Goal: Task Accomplishment & Management: Manage account settings

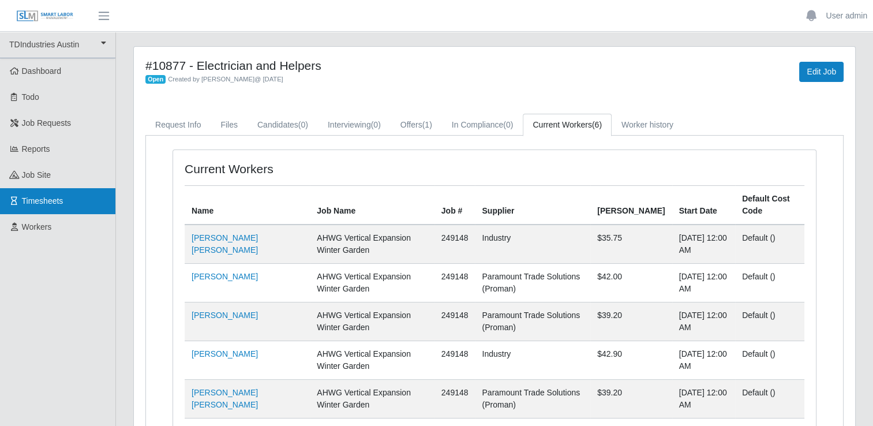
click at [68, 204] on link "Timesheets" at bounding box center [57, 201] width 115 height 26
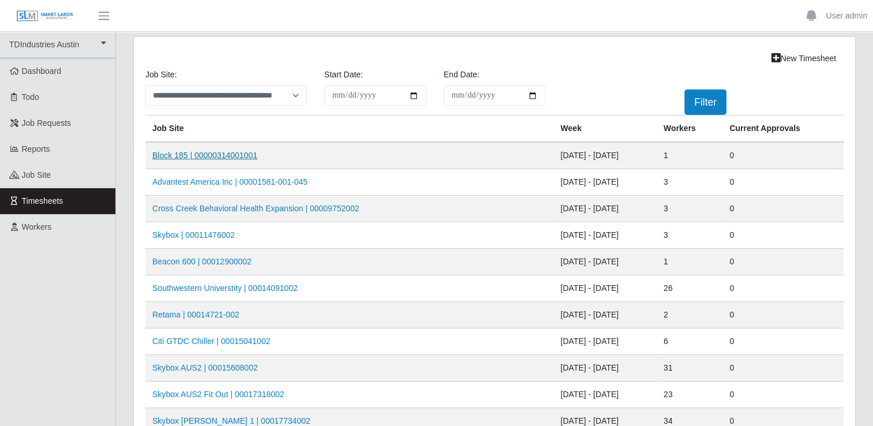
click at [203, 152] on link "Block 185 | 00000314001001" at bounding box center [204, 155] width 105 height 9
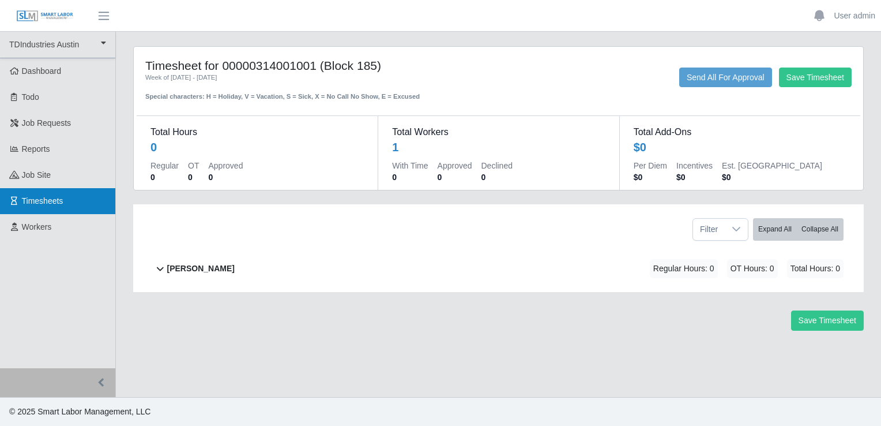
click at [53, 201] on span "Timesheets" at bounding box center [43, 200] width 42 height 9
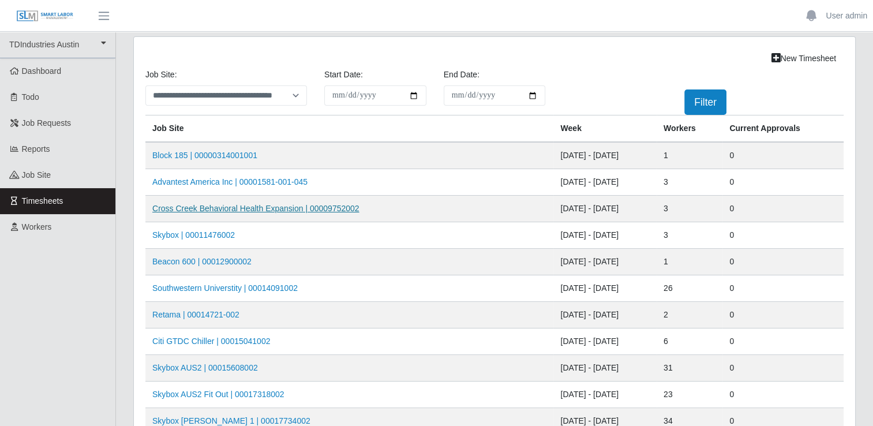
click at [241, 207] on link "Cross Creek Behavioral Health Expansion | 00009752002" at bounding box center [255, 208] width 207 height 9
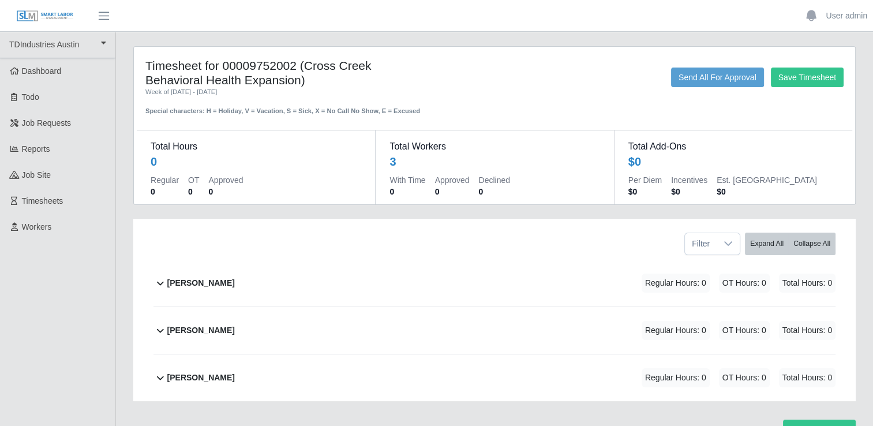
click at [198, 282] on b "[PERSON_NAME]" at bounding box center [200, 283] width 67 height 12
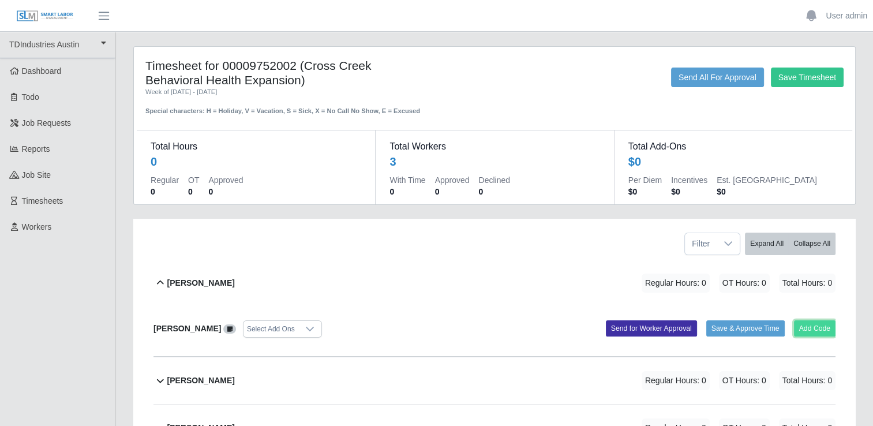
click at [814, 327] on button "Add Code" at bounding box center [815, 328] width 42 height 16
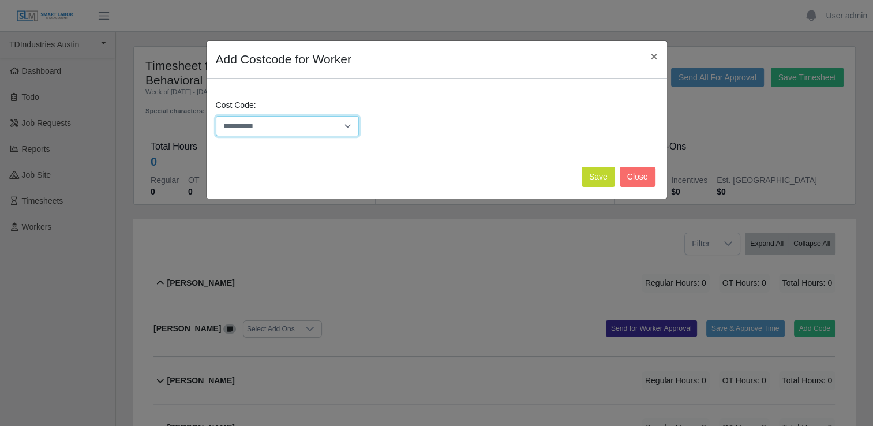
click at [236, 122] on select "**********" at bounding box center [288, 126] width 144 height 20
select select "**********"
click at [216, 116] on select "**********" at bounding box center [288, 126] width 144 height 20
click at [597, 181] on button "Save" at bounding box center [597, 177] width 33 height 20
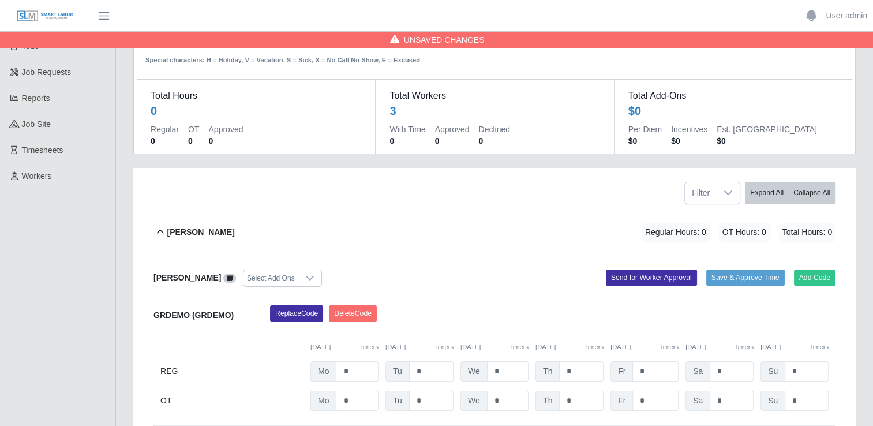
scroll to position [115, 0]
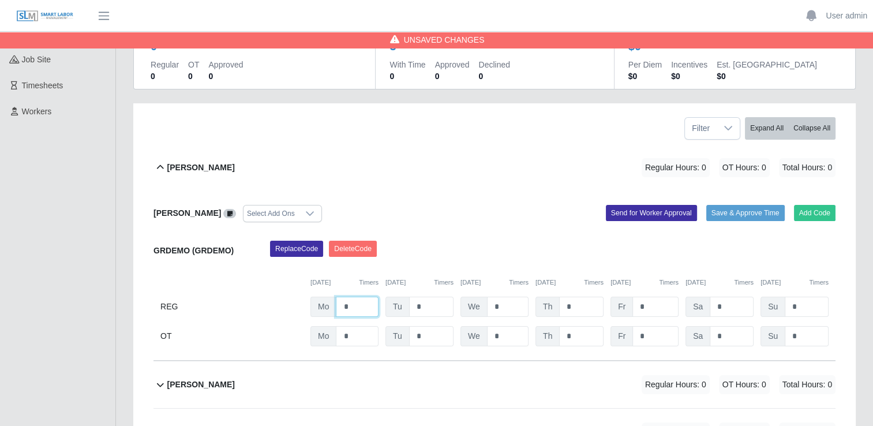
click at [358, 303] on input "*" at bounding box center [357, 306] width 43 height 20
type input "*"
click at [306, 213] on icon at bounding box center [310, 213] width 8 height 5
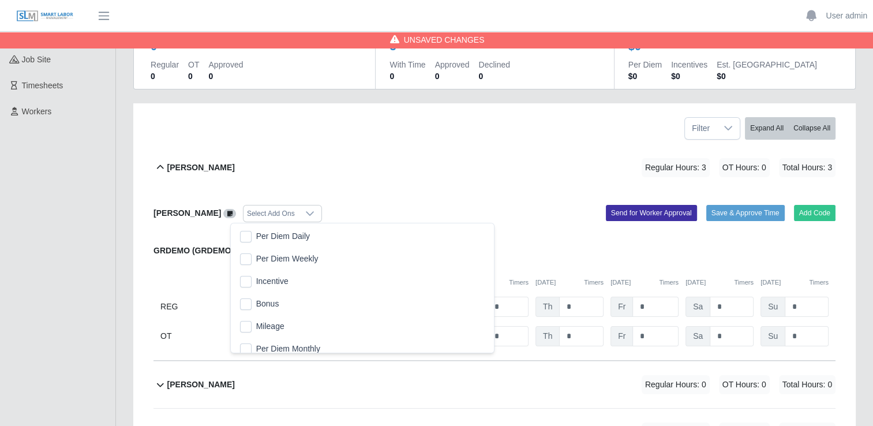
scroll to position [12, 7]
click at [384, 170] on div "Arnaldo Rubio Regular Hours: 3 OT Hours: 0 Total Hours: 3" at bounding box center [501, 167] width 668 height 47
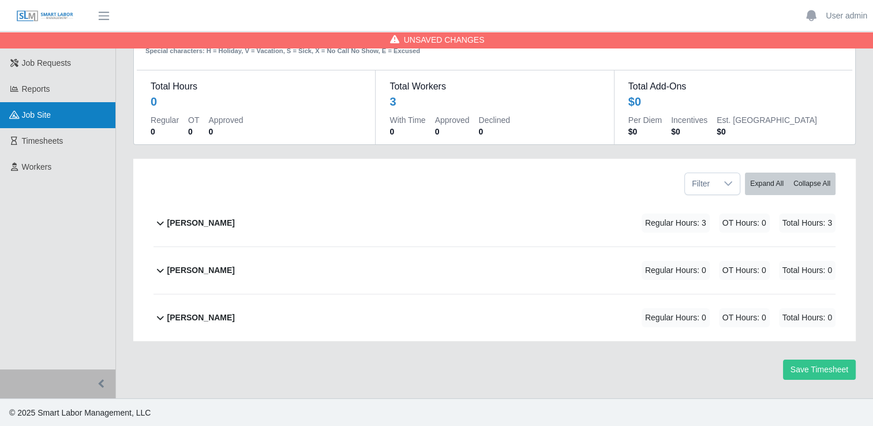
scroll to position [0, 0]
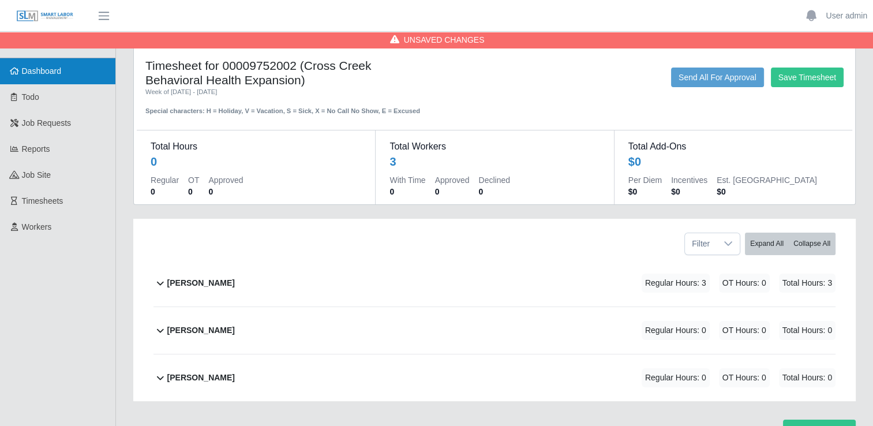
click at [32, 73] on span "Dashboard" at bounding box center [42, 70] width 40 height 9
